Goal: Find specific page/section: Find specific page/section

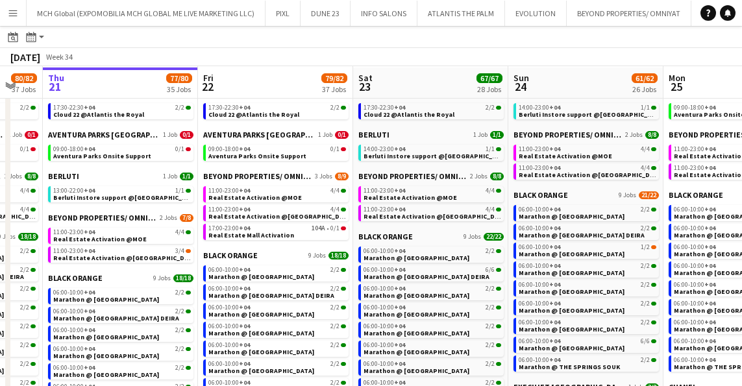
scroll to position [52, 0]
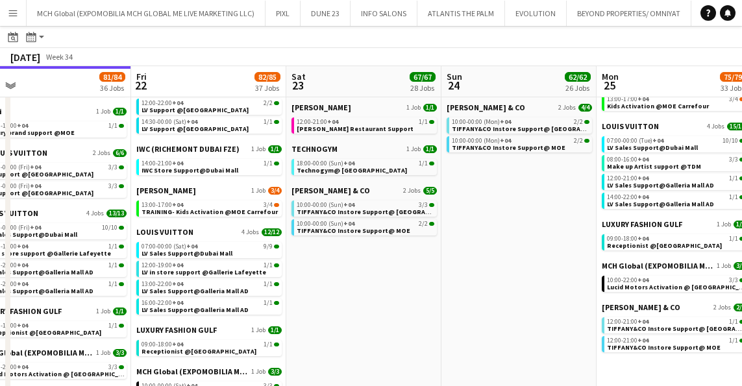
scroll to position [718, 0]
